Goal: Task Accomplishment & Management: Manage account settings

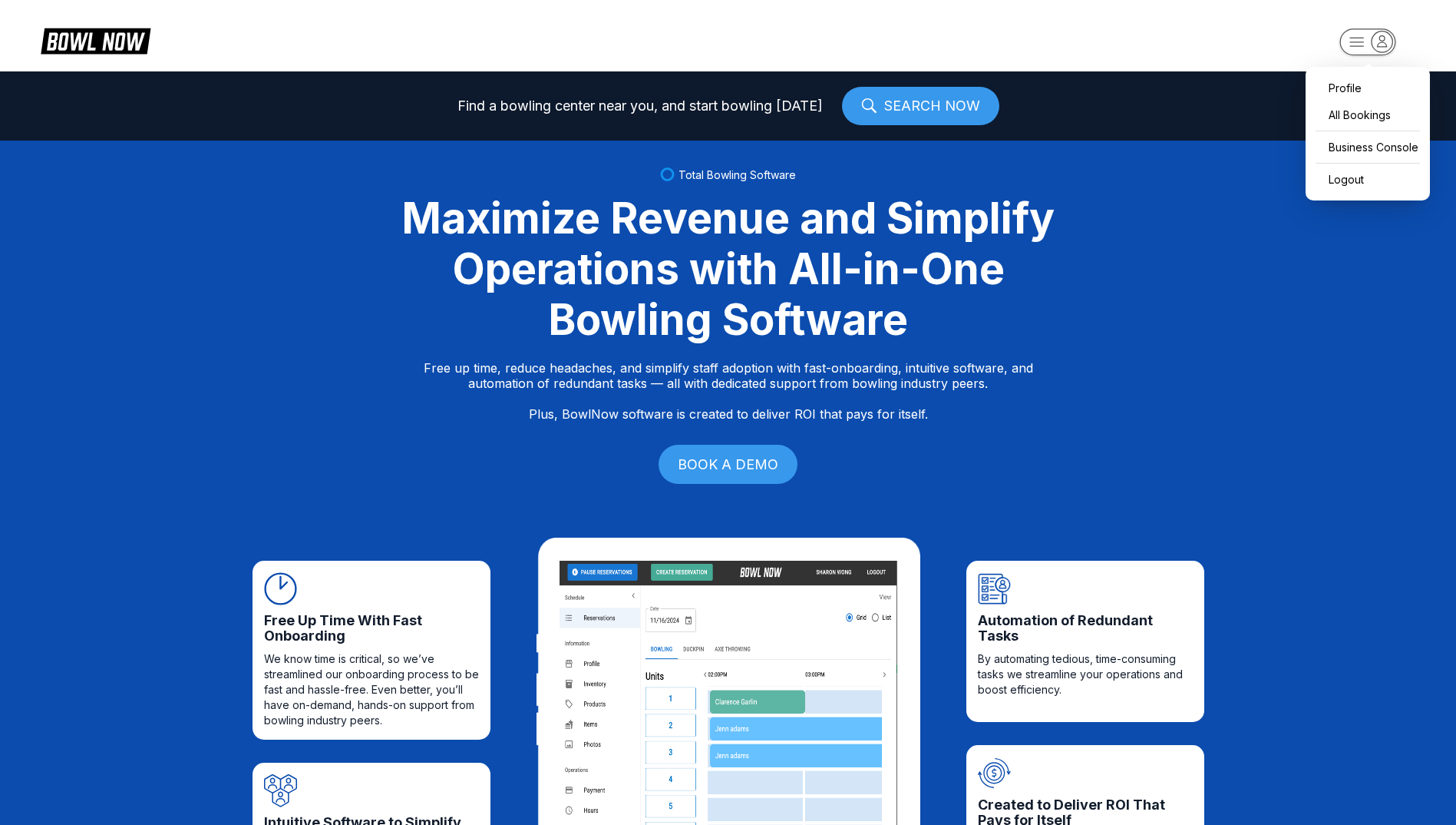
click at [1388, 31] on rect "button" at bounding box center [1367, 42] width 56 height 27
click at [1376, 42] on icon "button" at bounding box center [1382, 41] width 21 height 21
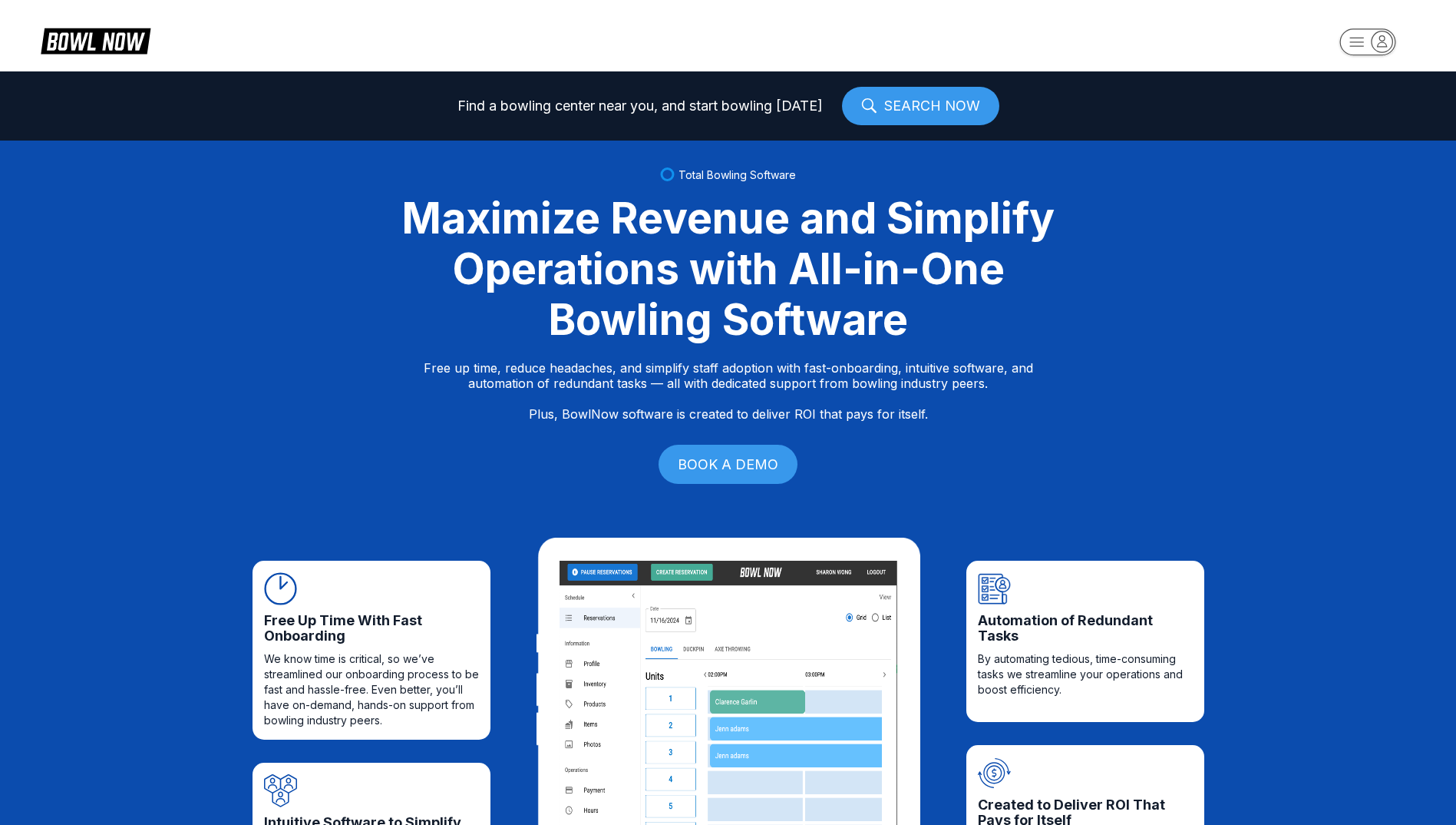
click at [1376, 42] on icon "button" at bounding box center [1382, 41] width 21 height 21
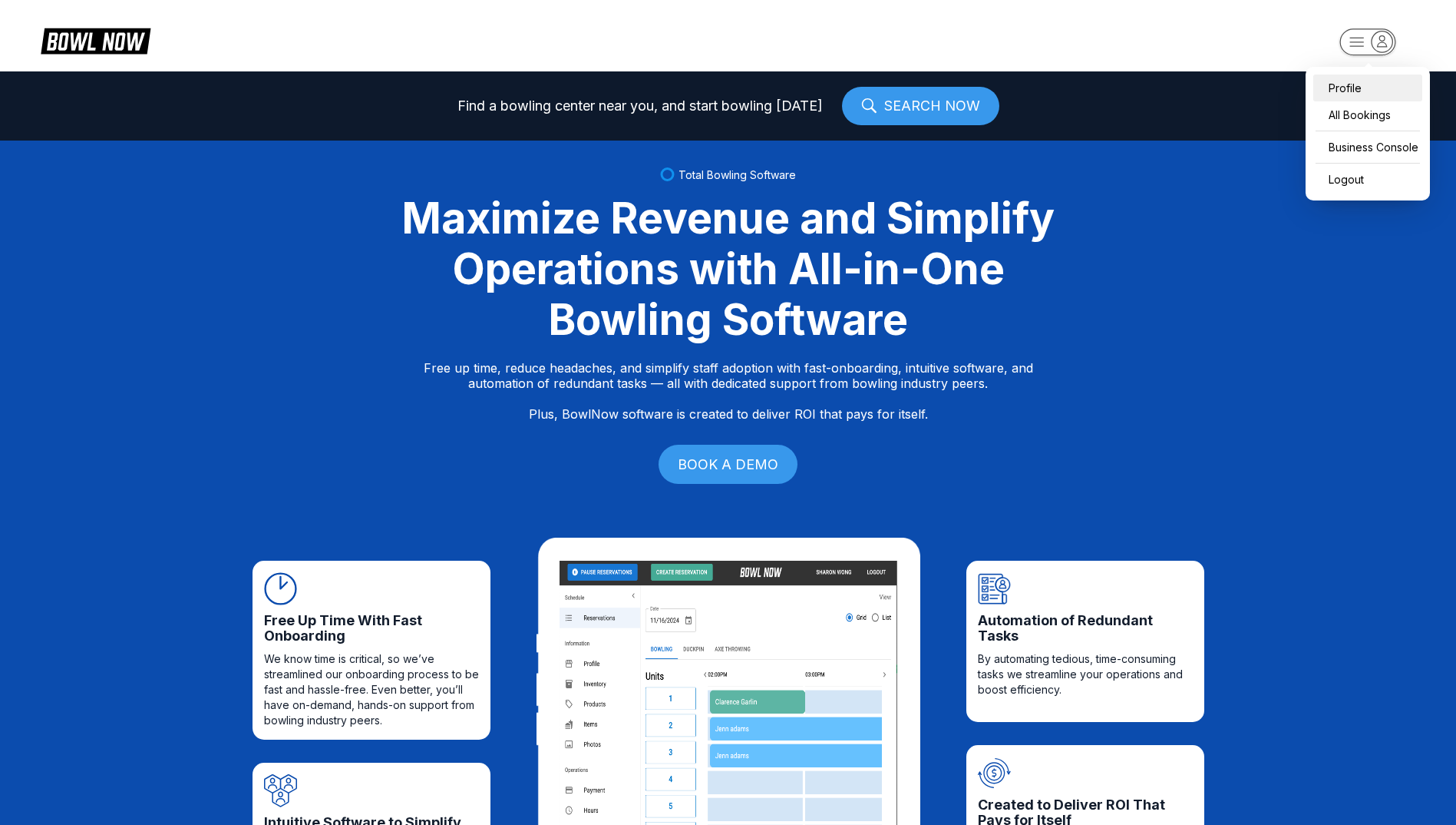
click at [1361, 85] on div "Profile" at bounding box center [1368, 88] width 109 height 27
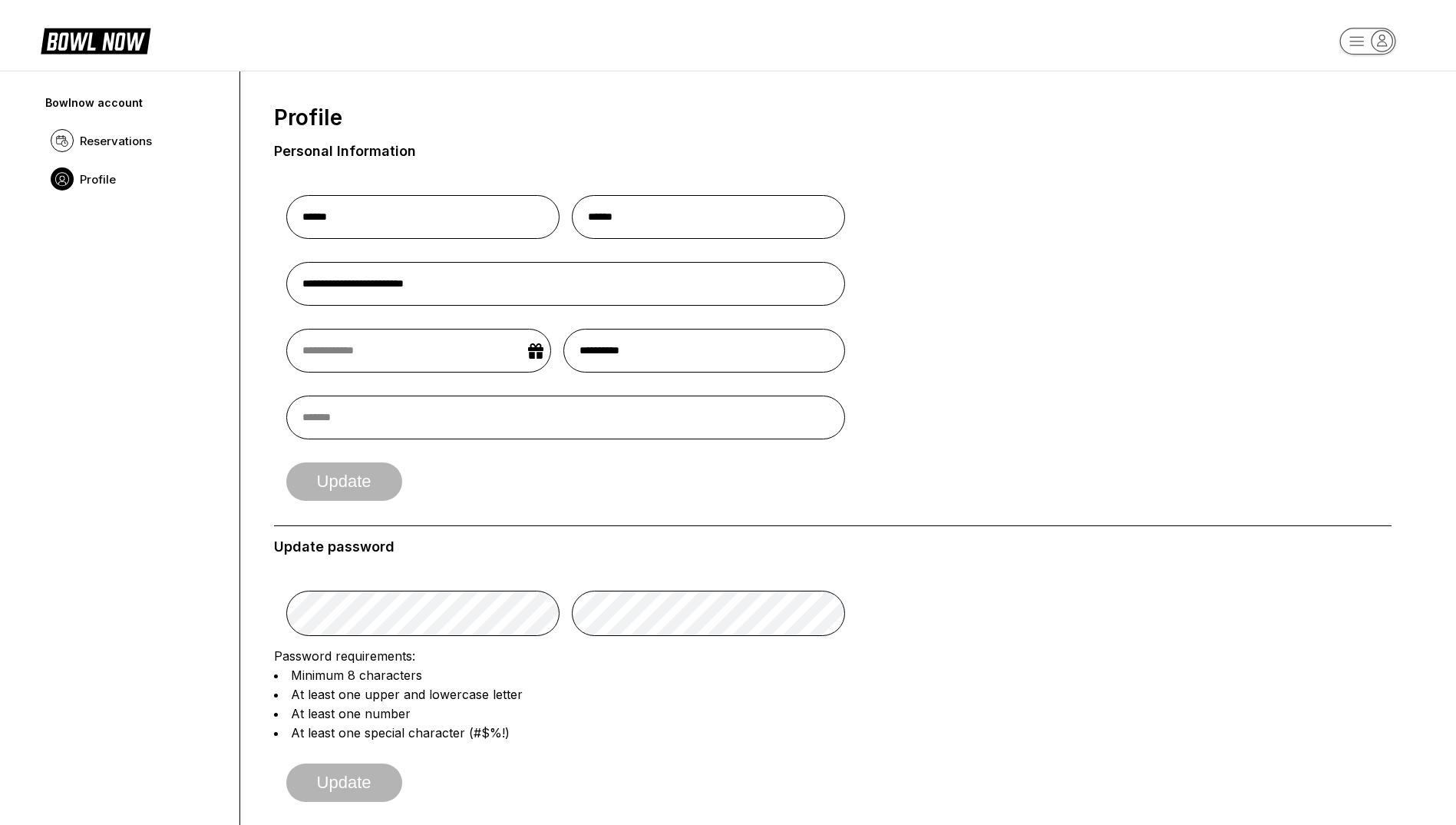
click at [1371, 38] on icon "button" at bounding box center [1382, 41] width 21 height 21
click at [1365, 146] on div "Business Console" at bounding box center [1368, 146] width 109 height 27
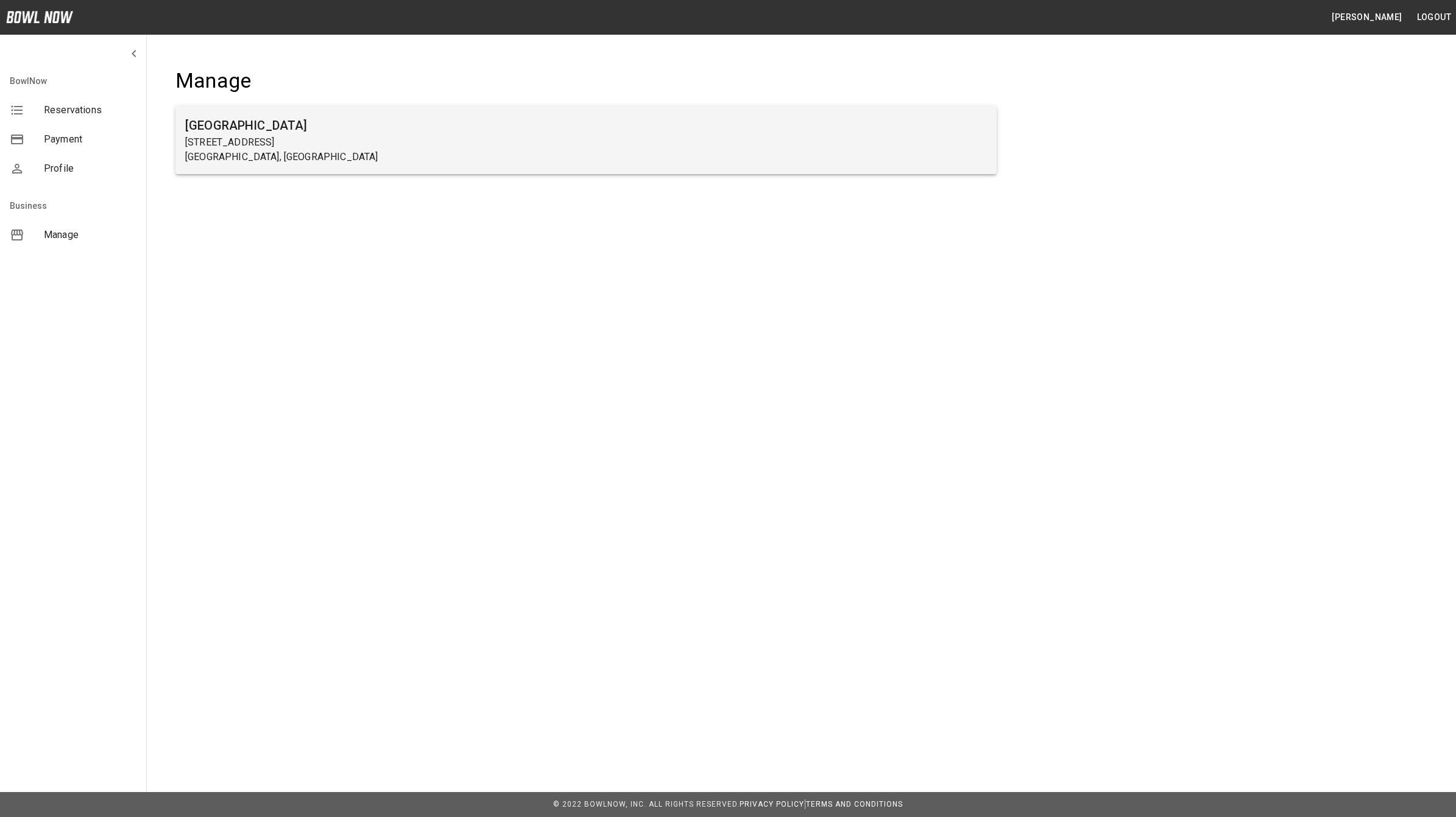
click at [267, 133] on h6 "[GEOGRAPHIC_DATA]" at bounding box center [586, 125] width 802 height 19
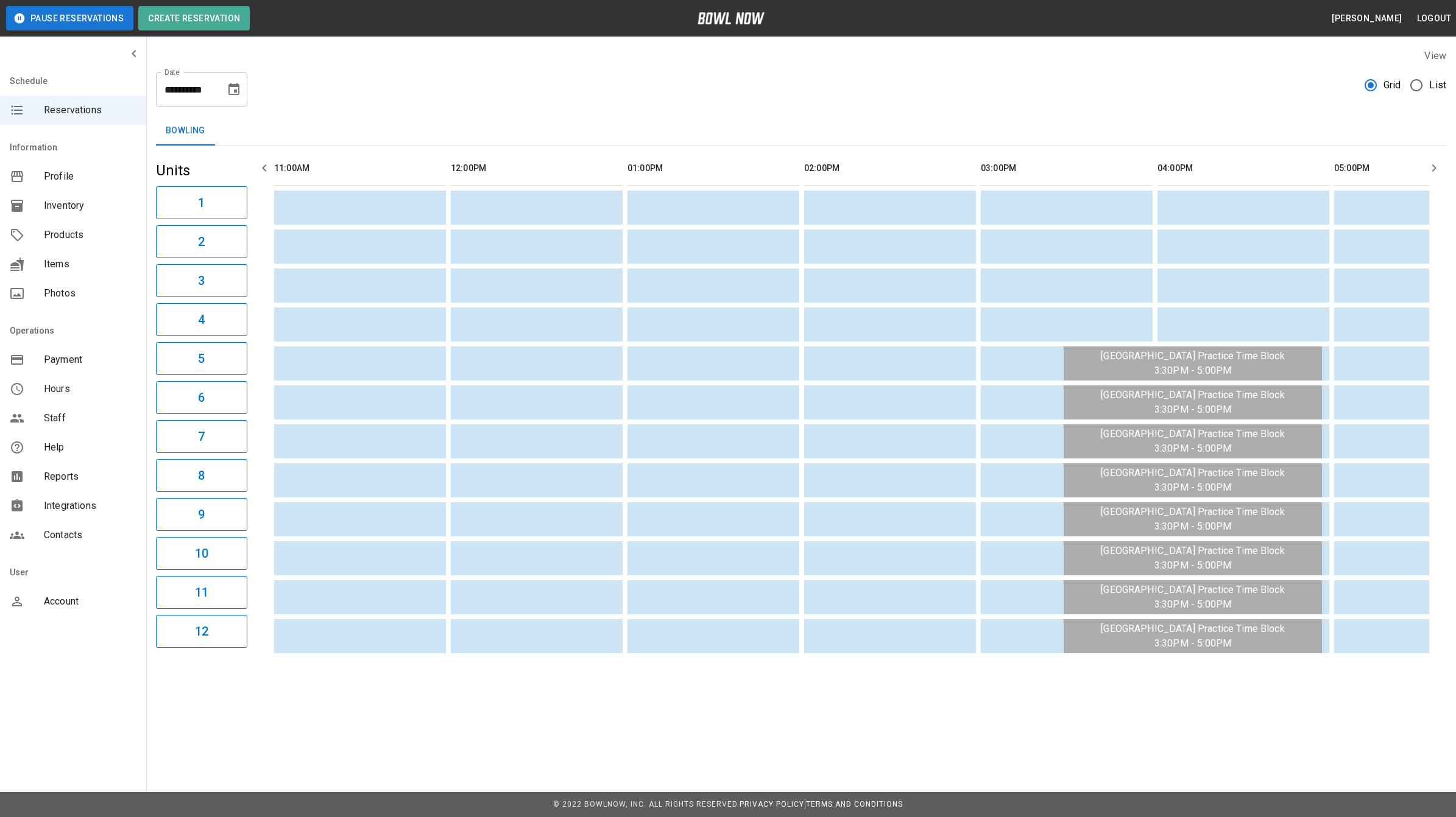
scroll to position [0, 964]
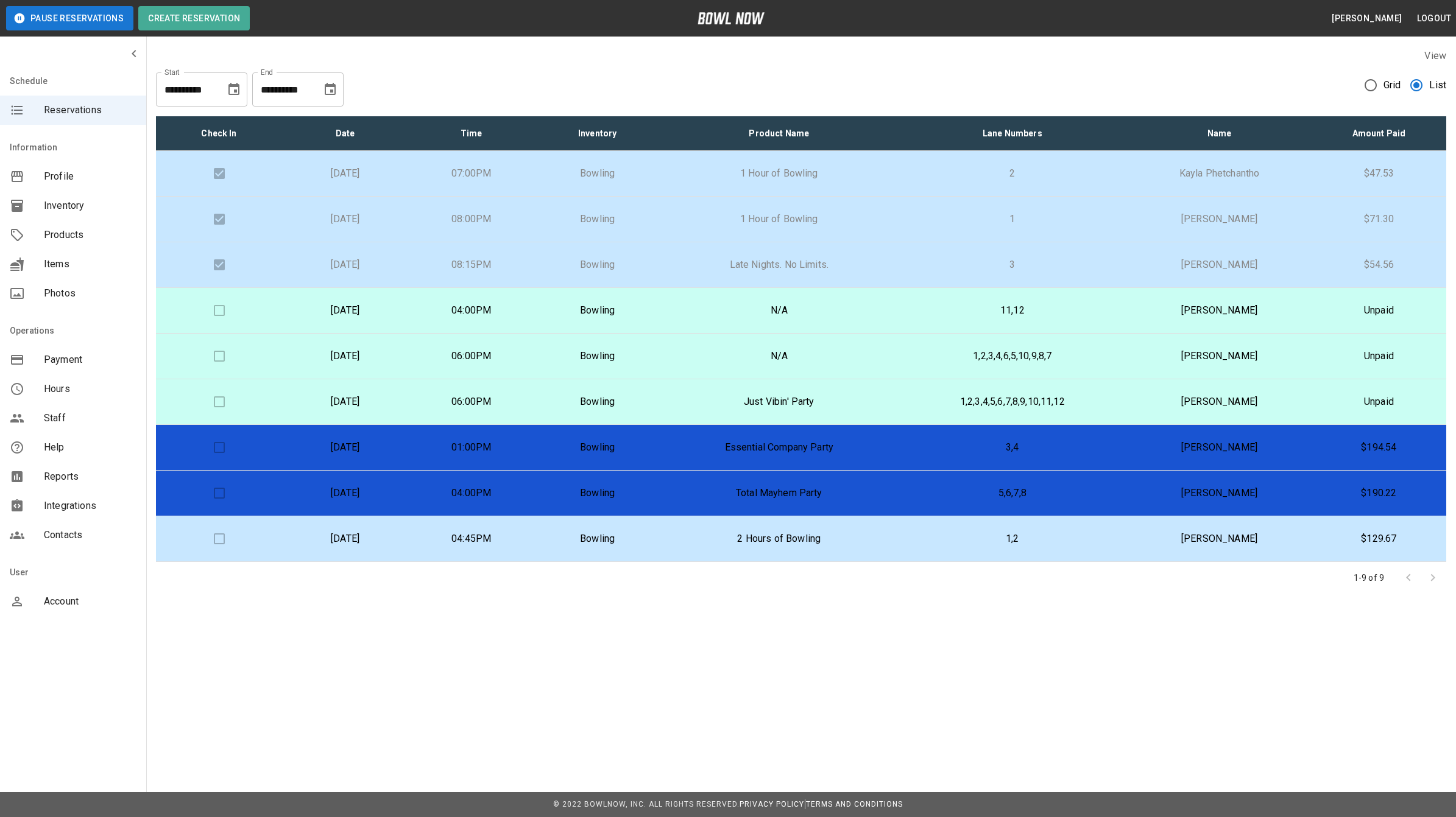
click at [398, 495] on p "[DATE]" at bounding box center [344, 493] width 107 height 14
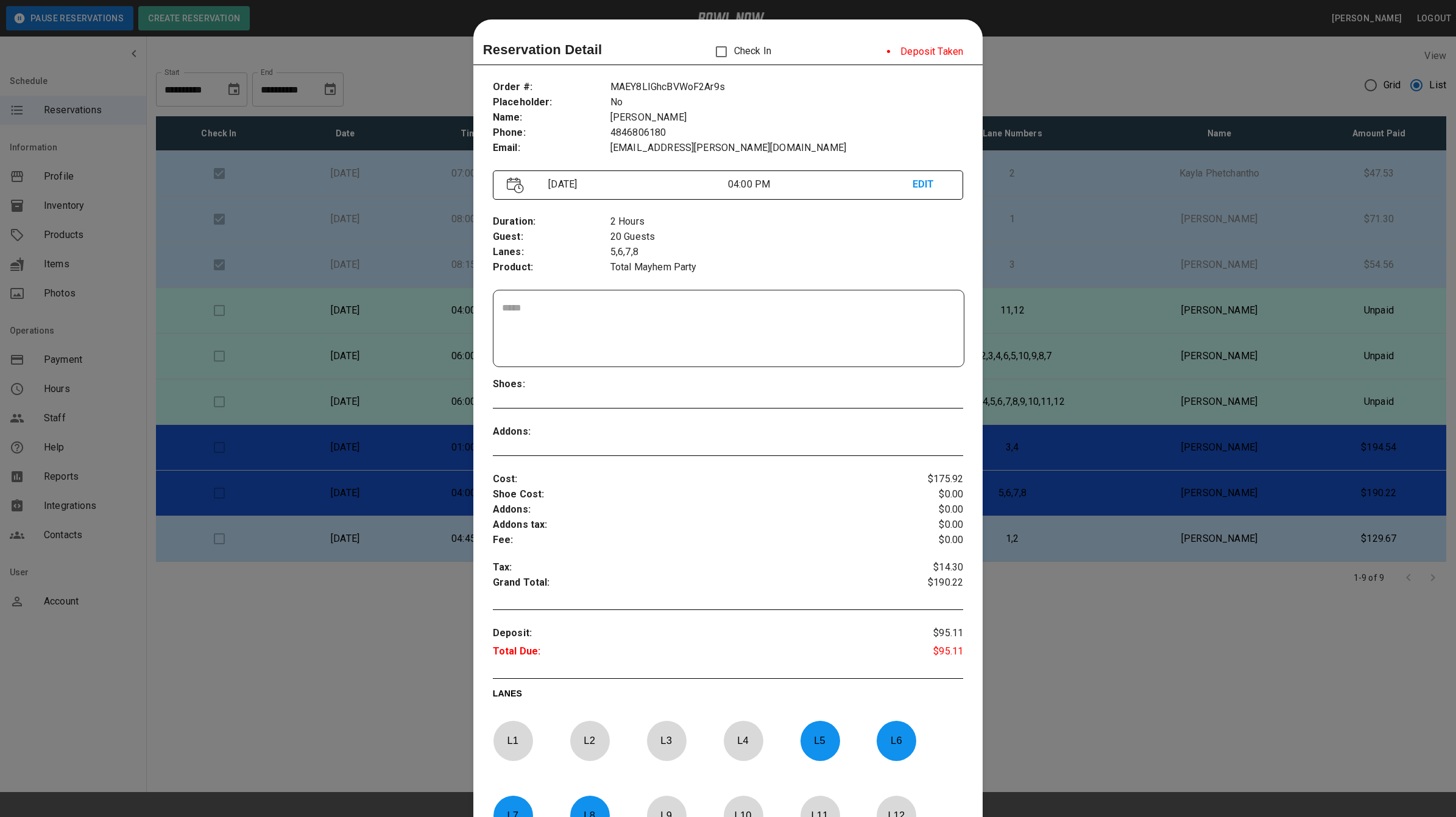
scroll to position [19, 0]
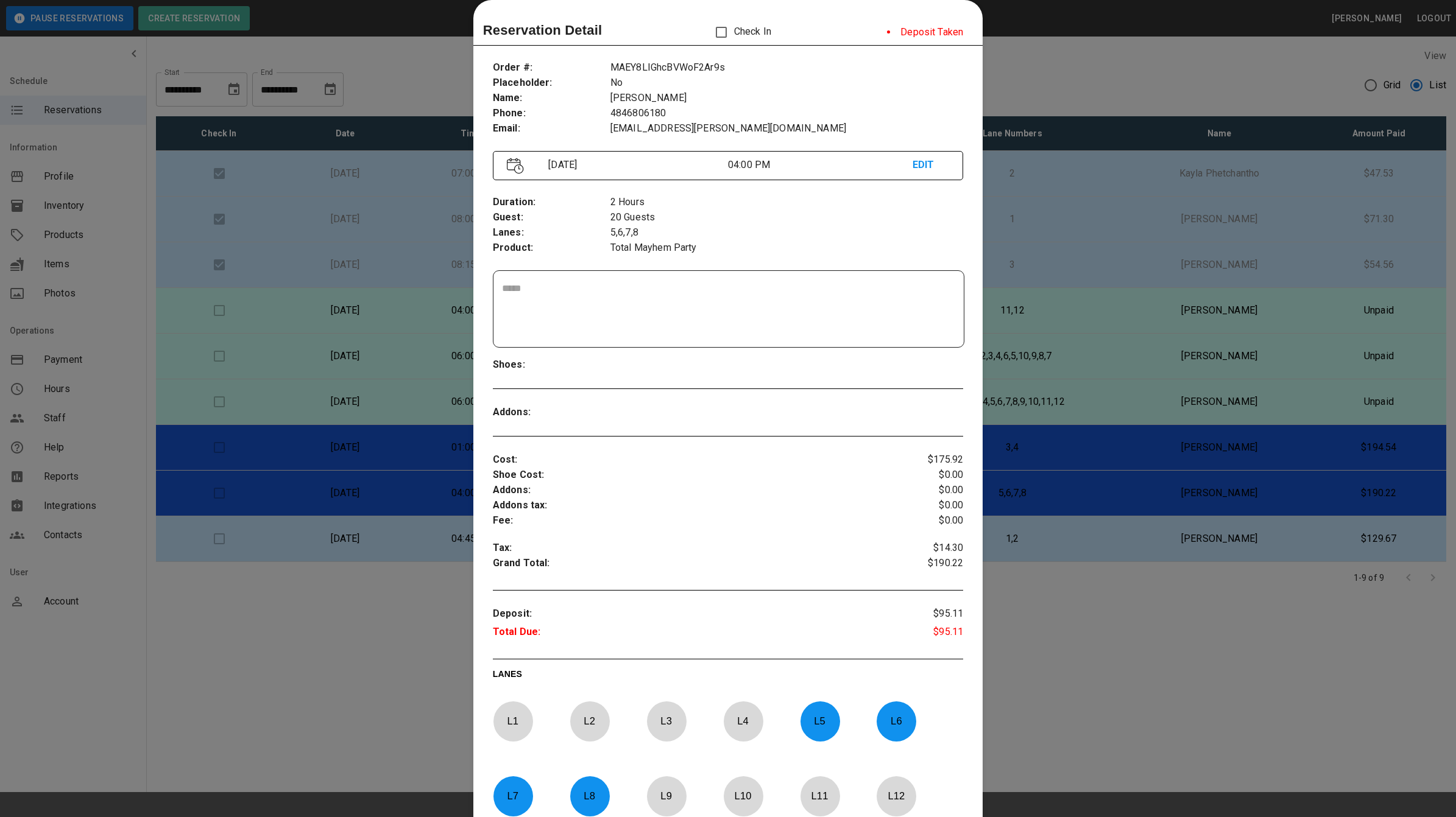
click at [1061, 67] on div at bounding box center [728, 408] width 1456 height 817
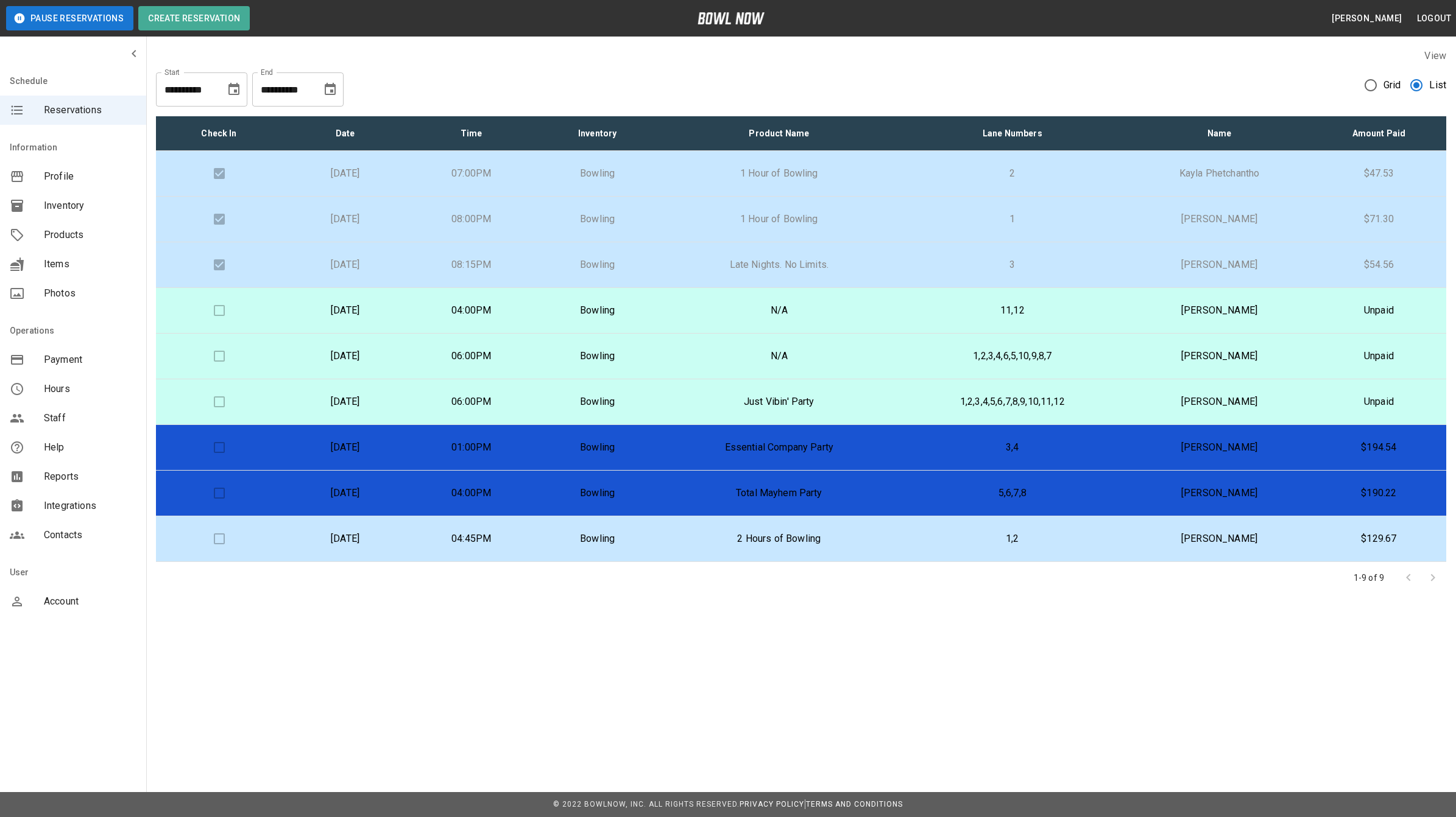
click at [786, 446] on p "Essential Company Party" at bounding box center [779, 447] width 217 height 14
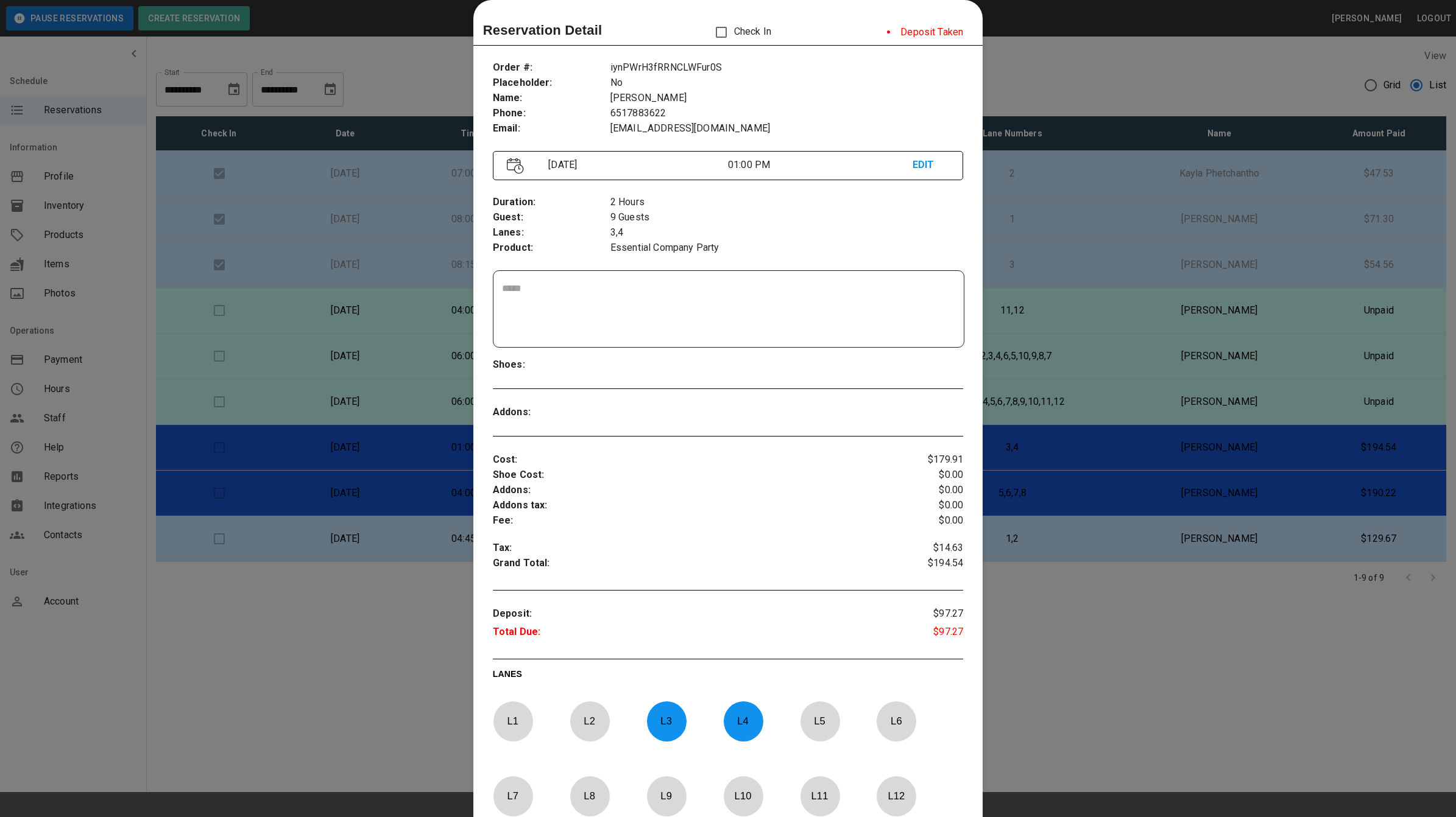
click at [1048, 49] on div at bounding box center [728, 408] width 1456 height 817
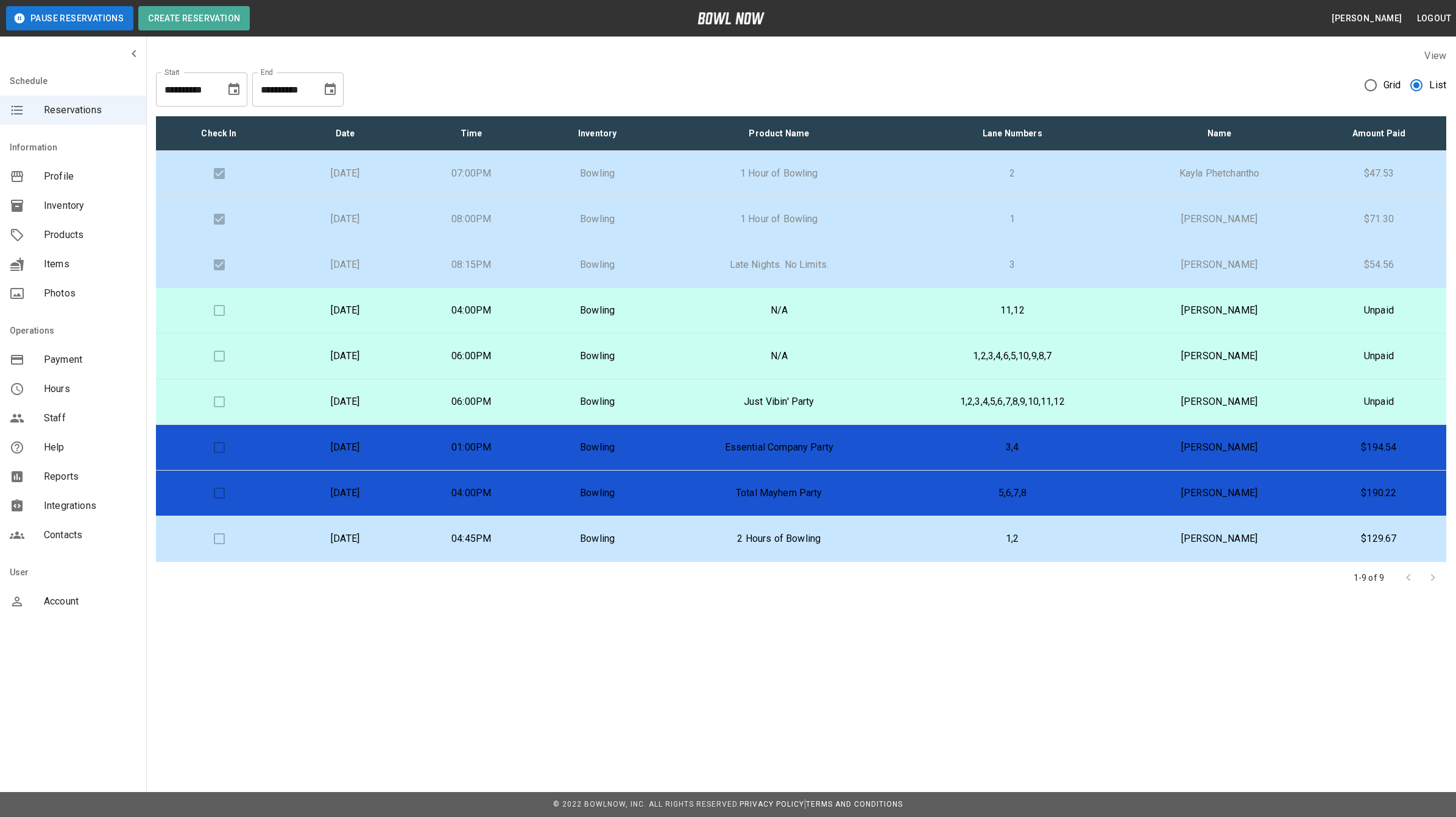
click at [875, 504] on td "Total Mayhem Party" at bounding box center [778, 493] width 237 height 45
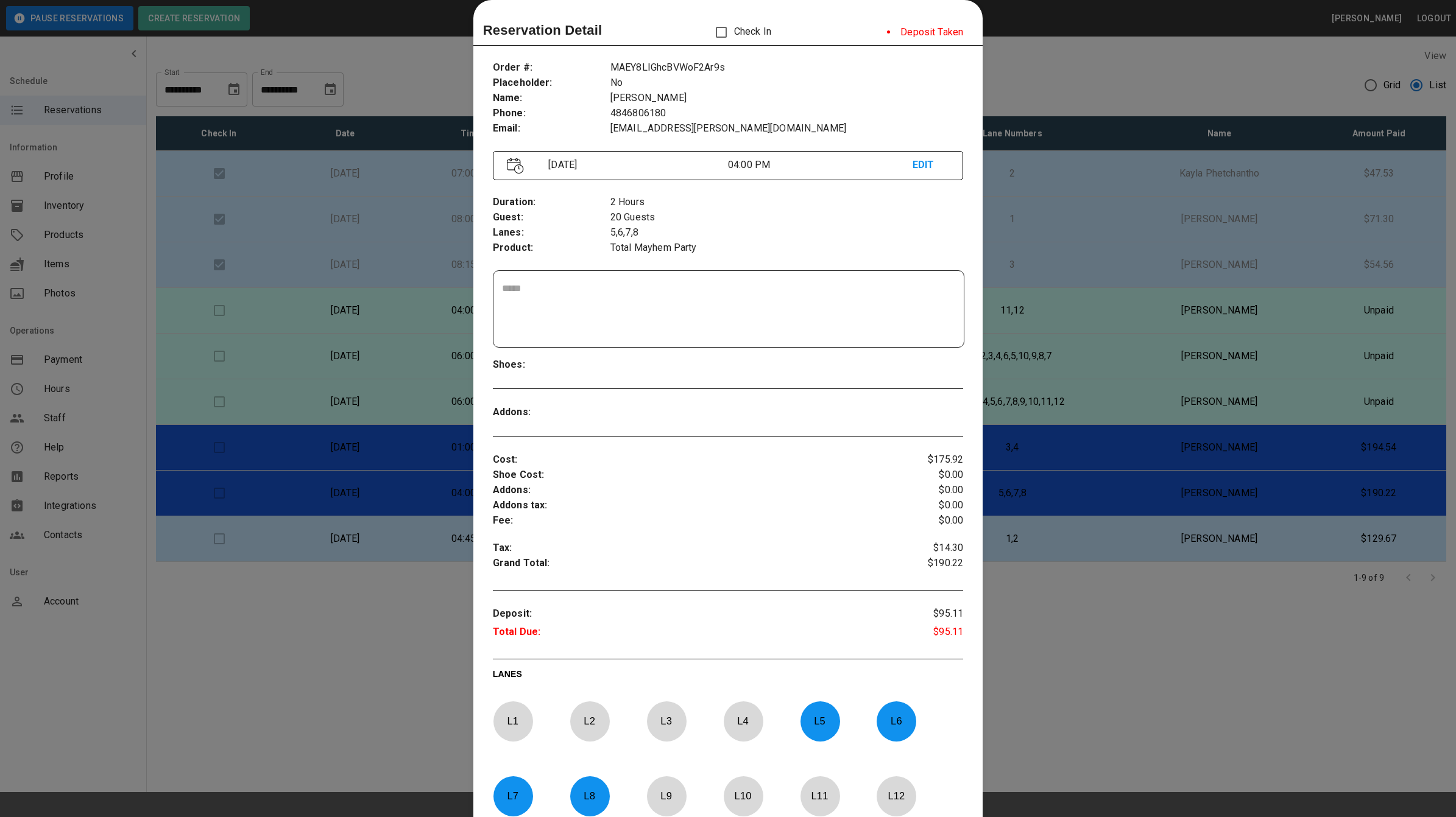
click at [1063, 80] on div at bounding box center [728, 408] width 1456 height 817
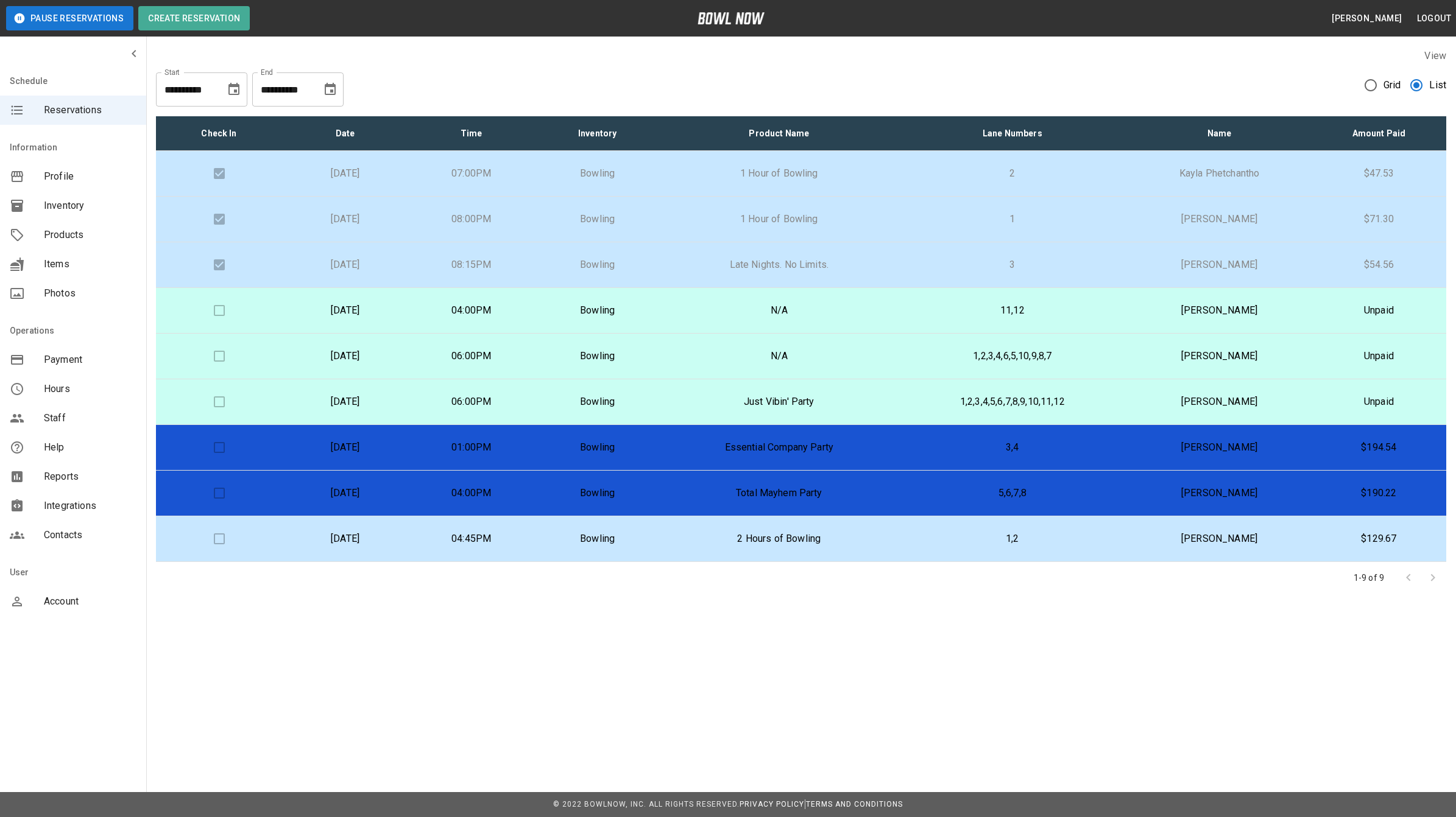
click at [398, 312] on p "[DATE]" at bounding box center [344, 310] width 107 height 14
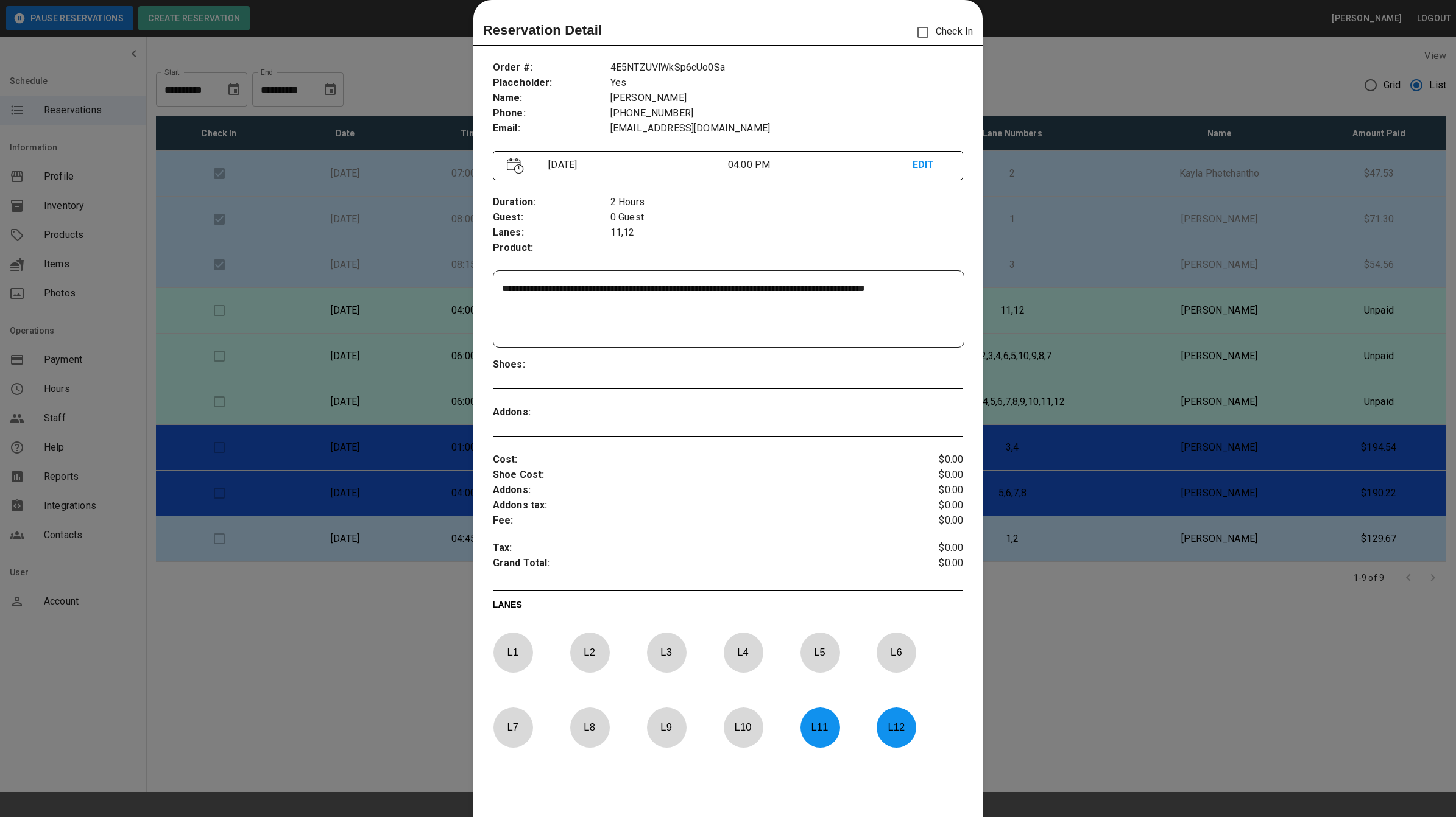
click at [1057, 49] on div at bounding box center [728, 408] width 1456 height 817
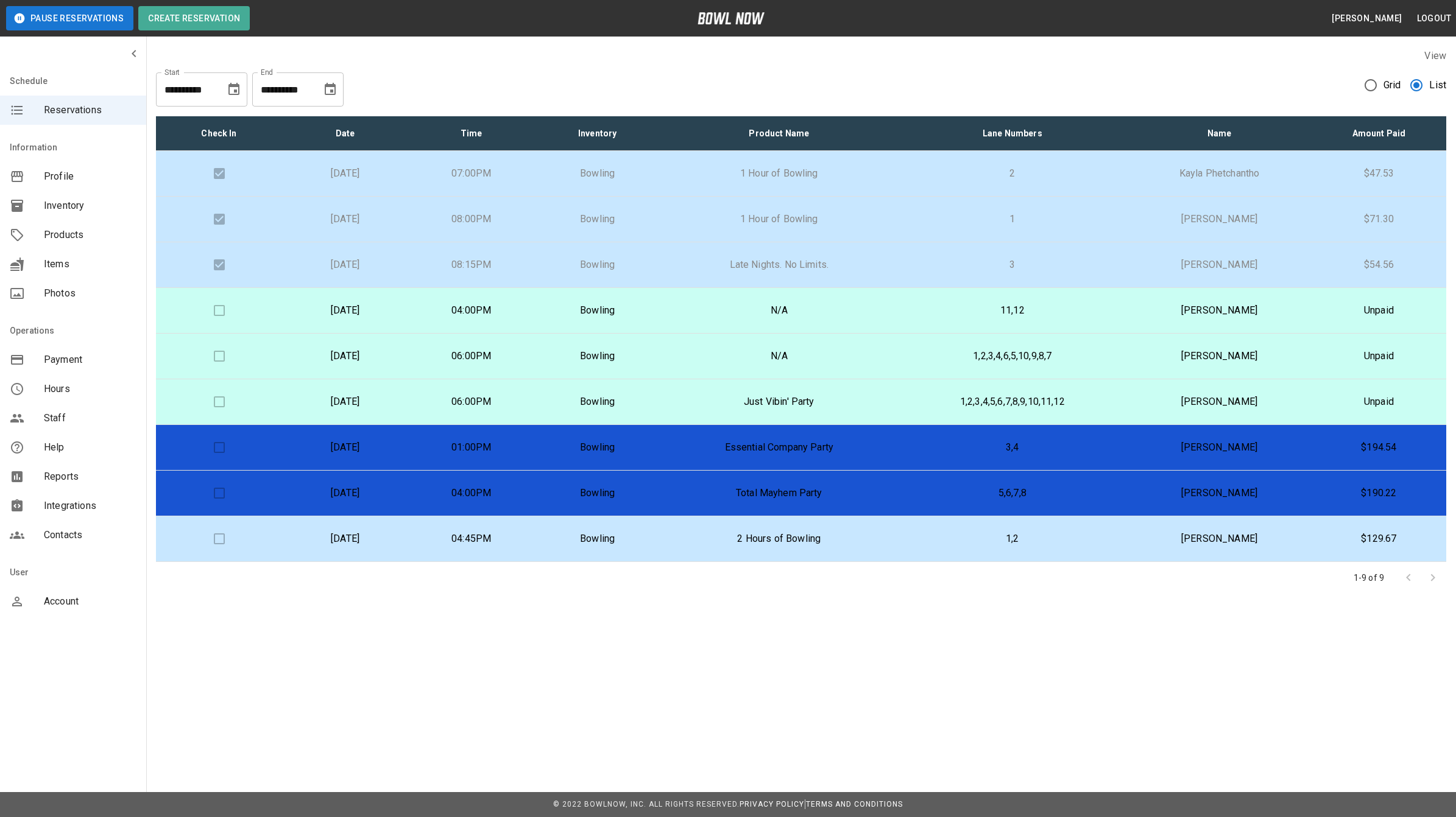
click at [734, 358] on p "N/A" at bounding box center [779, 356] width 217 height 14
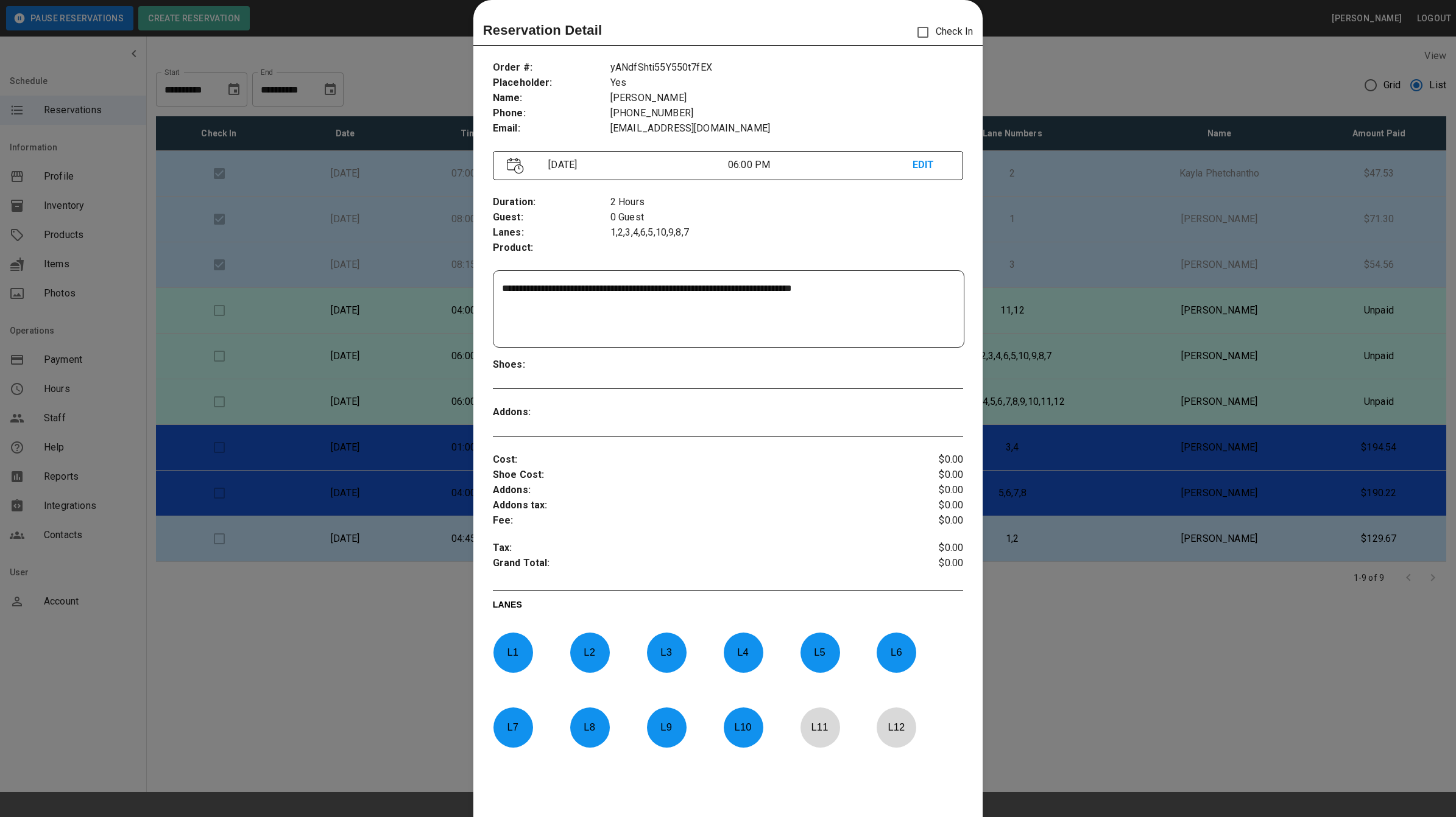
click at [1079, 61] on div at bounding box center [728, 408] width 1456 height 817
